Goal: Task Accomplishment & Management: Complete application form

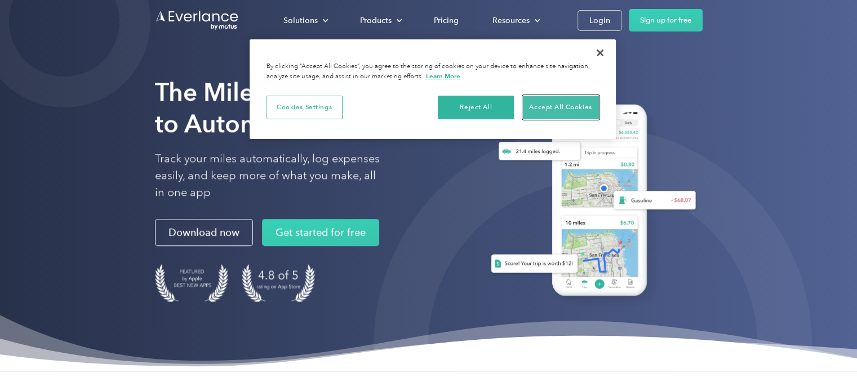
click at [568, 108] on button "Accept All Cookies" at bounding box center [561, 108] width 76 height 24
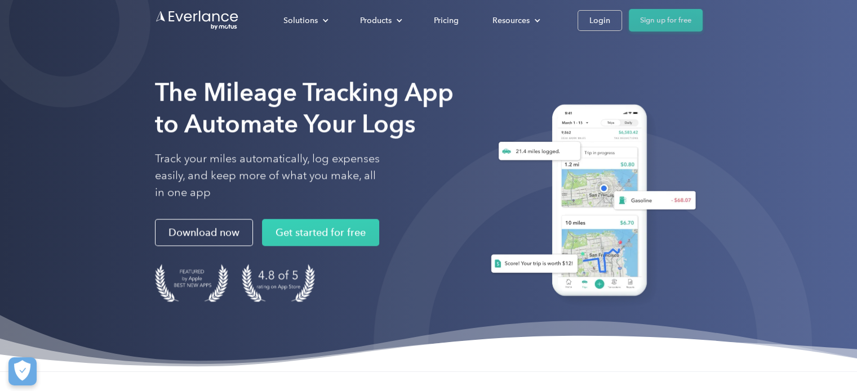
click at [664, 19] on link "Sign up for free" at bounding box center [666, 20] width 74 height 23
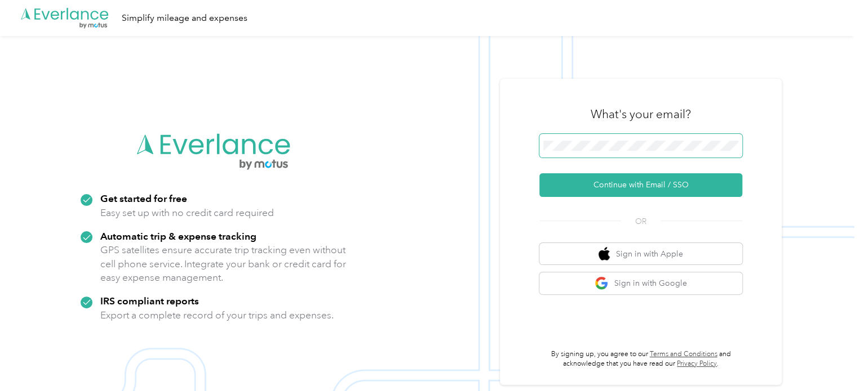
click at [647, 151] on span at bounding box center [640, 146] width 203 height 24
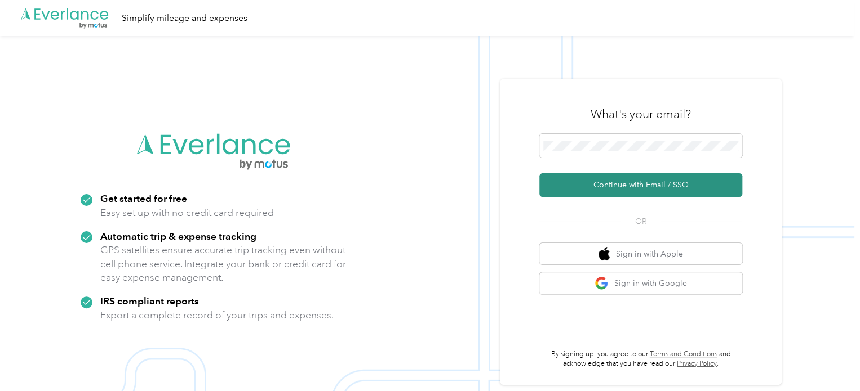
click at [642, 191] on button "Continue with Email / SSO" at bounding box center [640, 185] width 203 height 24
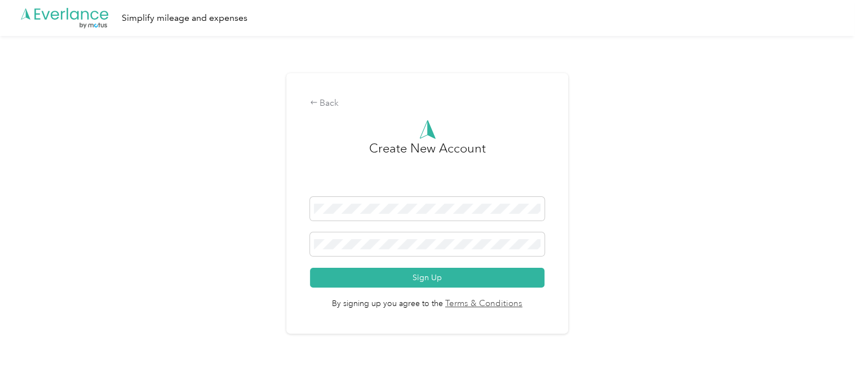
click at [327, 95] on div "Back Create New Account Sign Up By signing up you agree to the Terms & Conditio…" at bounding box center [427, 203] width 282 height 261
click at [327, 99] on div "Back" at bounding box center [427, 104] width 235 height 14
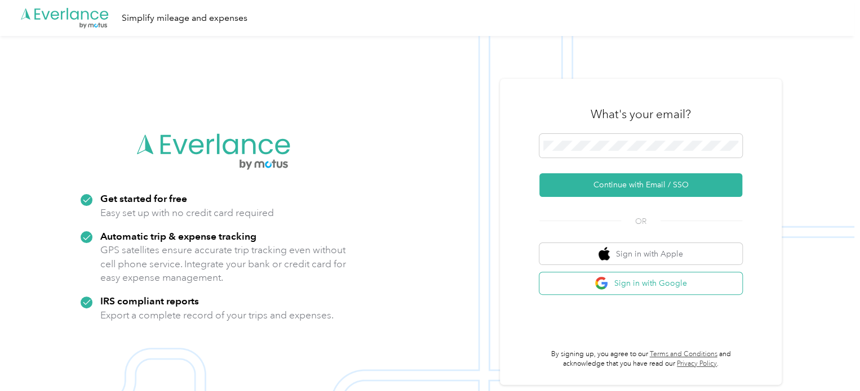
click at [651, 290] on button "Sign in with Google" at bounding box center [640, 284] width 203 height 22
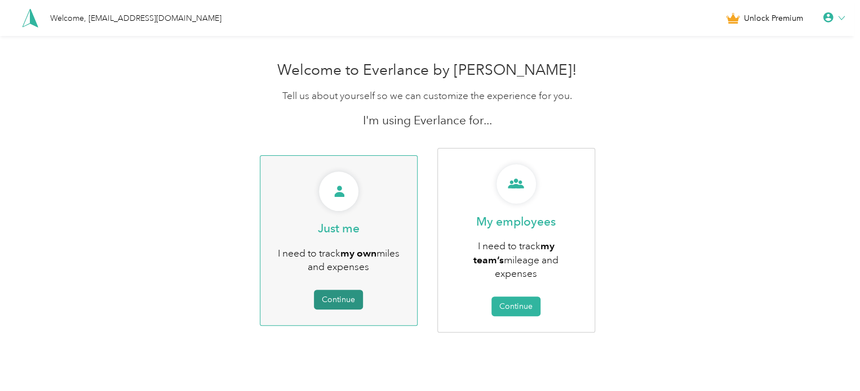
click at [340, 293] on button "Continue" at bounding box center [338, 300] width 49 height 20
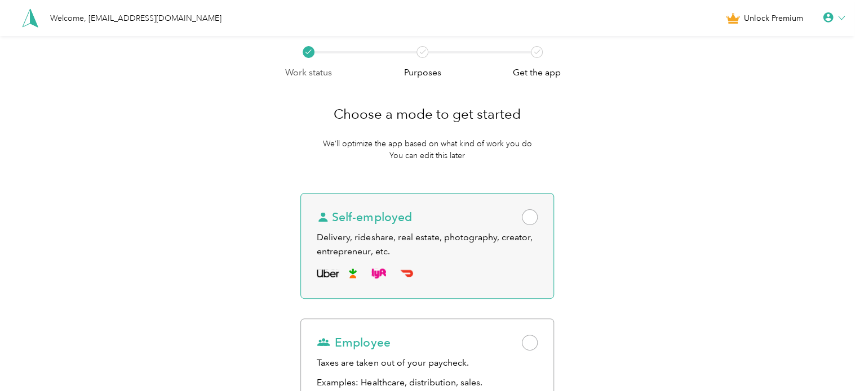
click at [529, 217] on span at bounding box center [530, 218] width 16 height 16
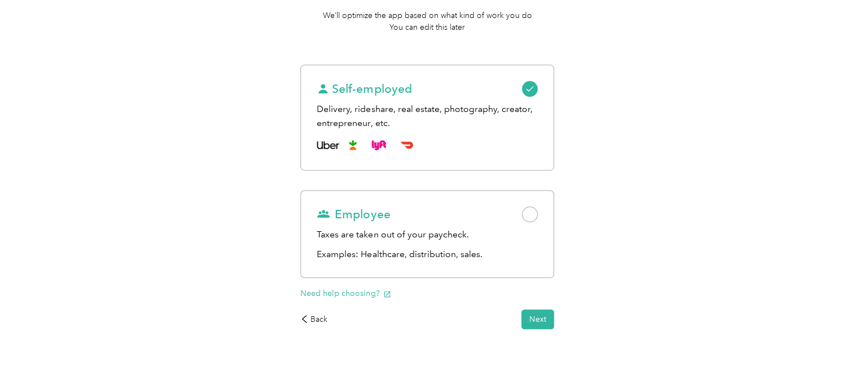
scroll to position [137, 0]
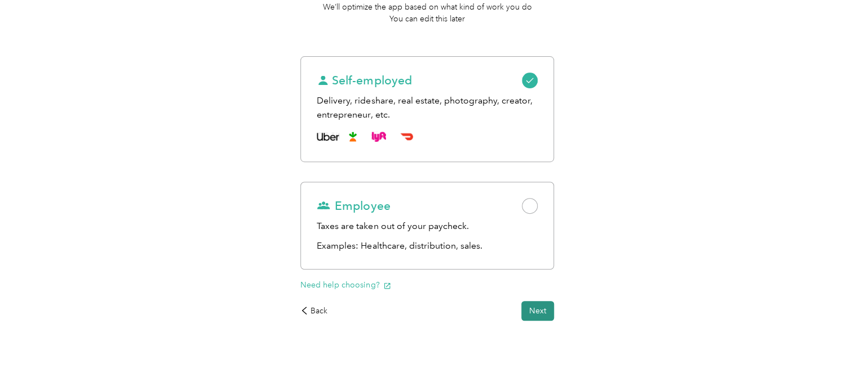
click at [543, 312] on button "Next" at bounding box center [537, 311] width 33 height 20
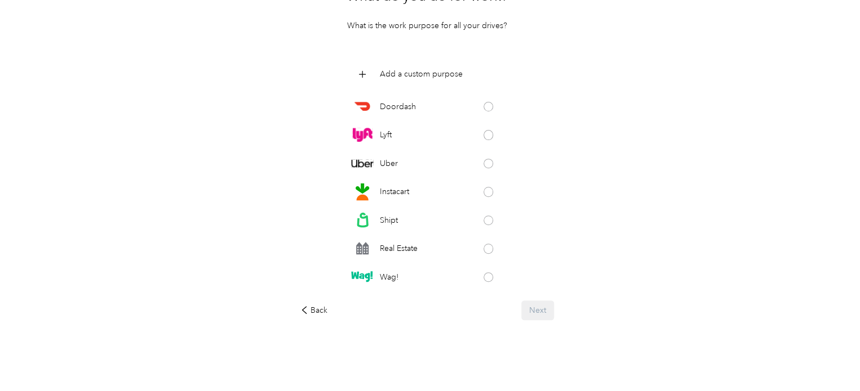
scroll to position [118, 0]
click at [483, 104] on span at bounding box center [488, 107] width 10 height 10
click at [483, 247] on span at bounding box center [488, 249] width 10 height 10
click at [483, 219] on span at bounding box center [488, 221] width 10 height 10
